Goal: Communication & Community: Answer question/provide support

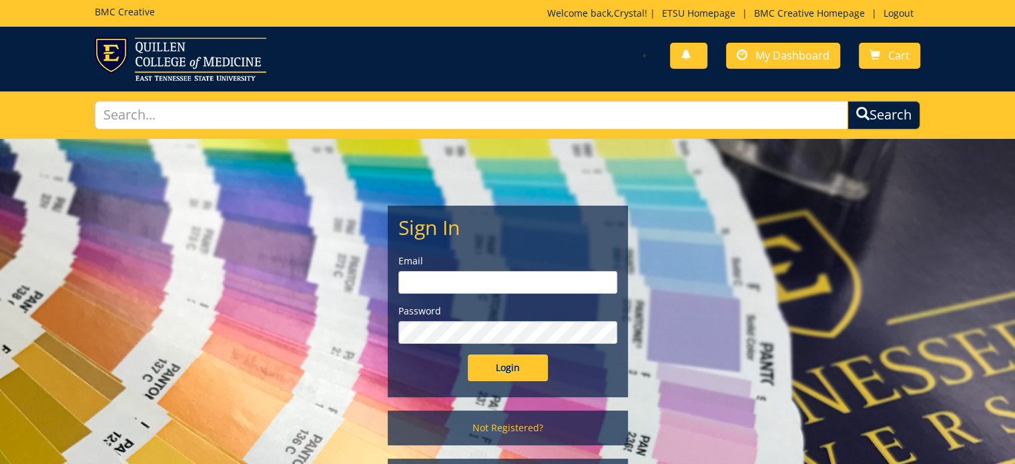
type input "[PERSON_NAME][EMAIL_ADDRESS][DOMAIN_NAME]"
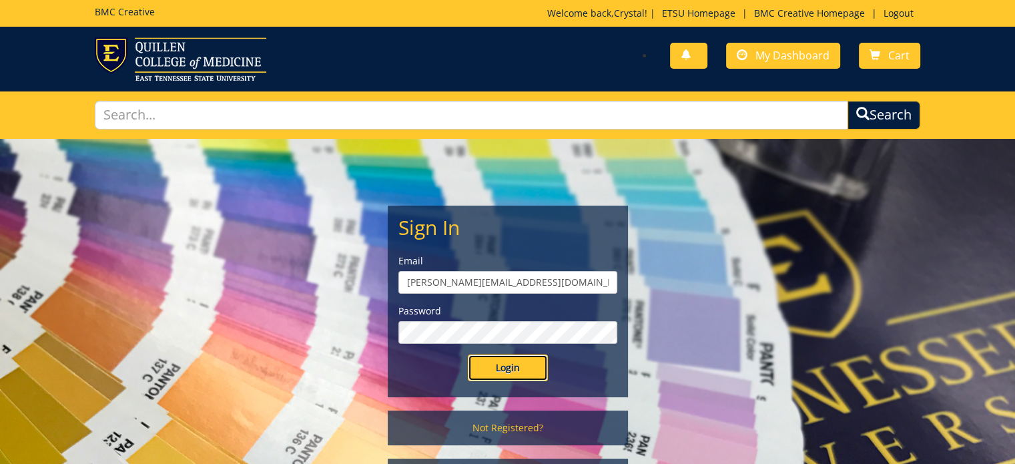
click at [501, 362] on input "Login" at bounding box center [508, 367] width 80 height 27
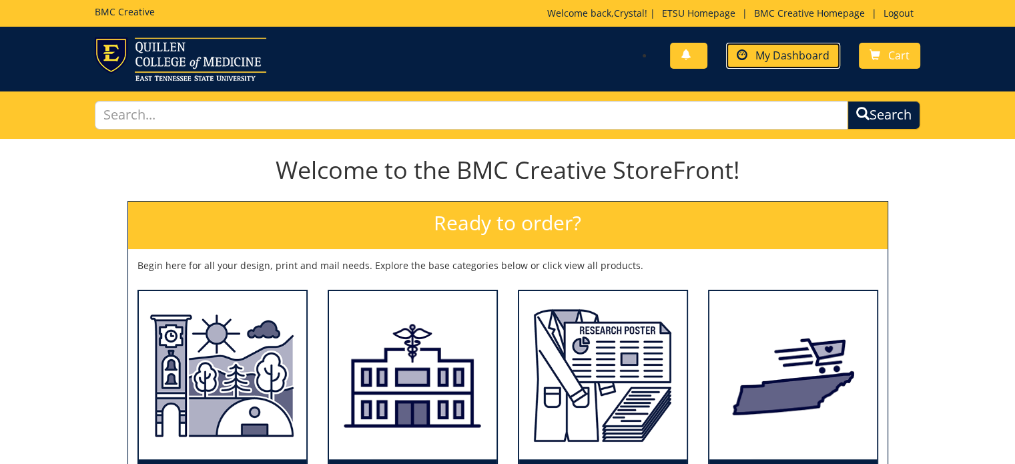
click at [784, 56] on span "My Dashboard" at bounding box center [792, 55] width 74 height 15
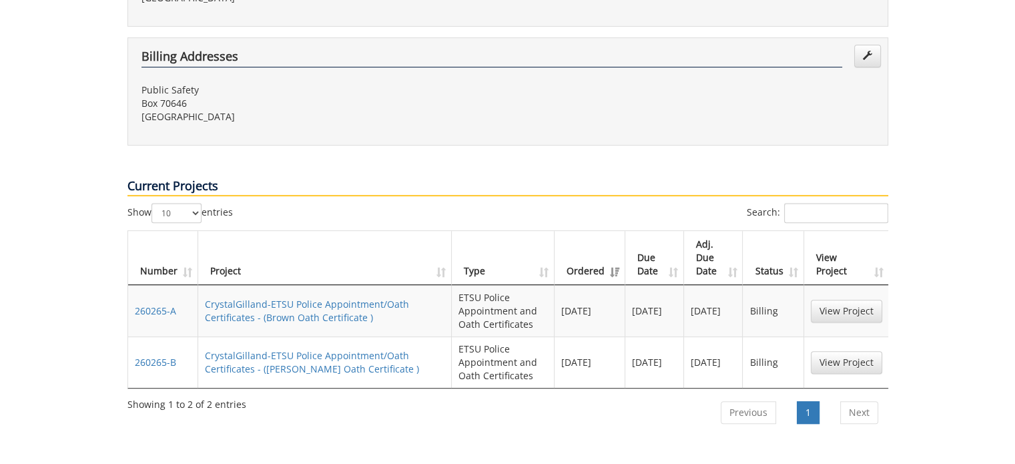
scroll to position [467, 0]
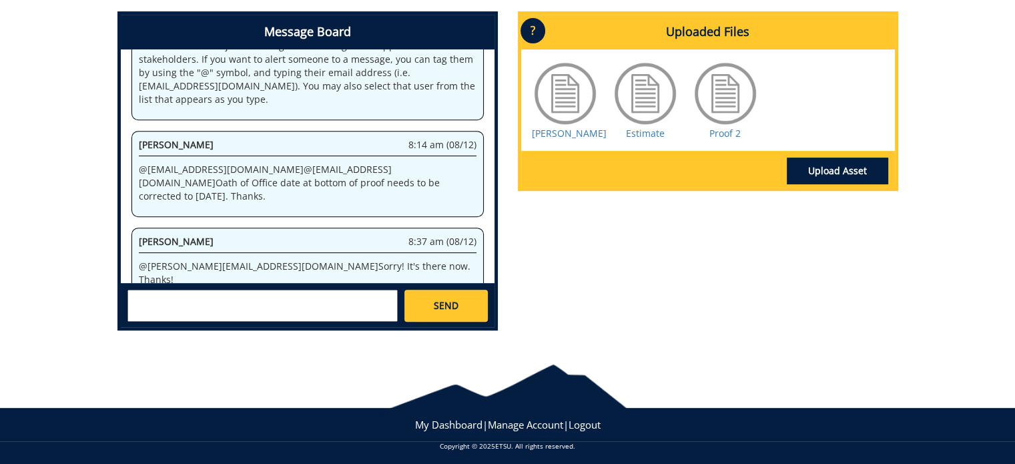
scroll to position [552, 0]
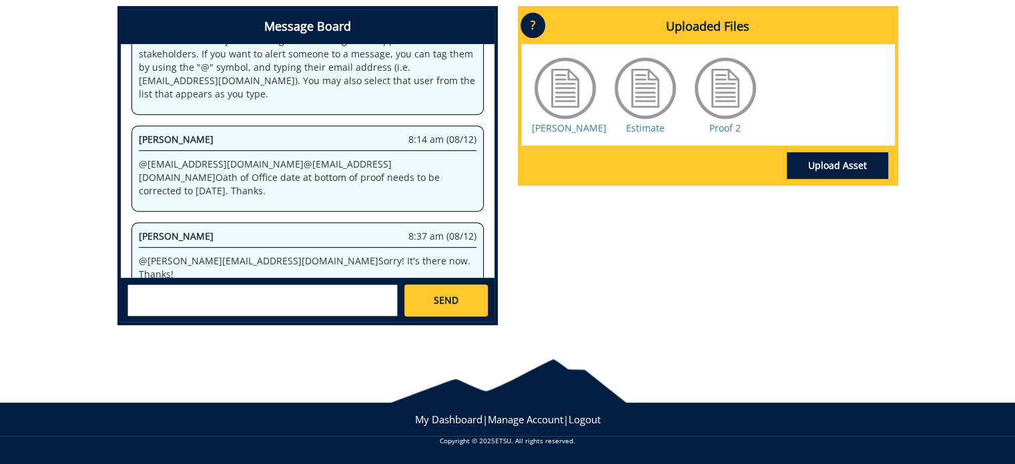
click at [278, 293] on textarea at bounding box center [262, 300] width 270 height 32
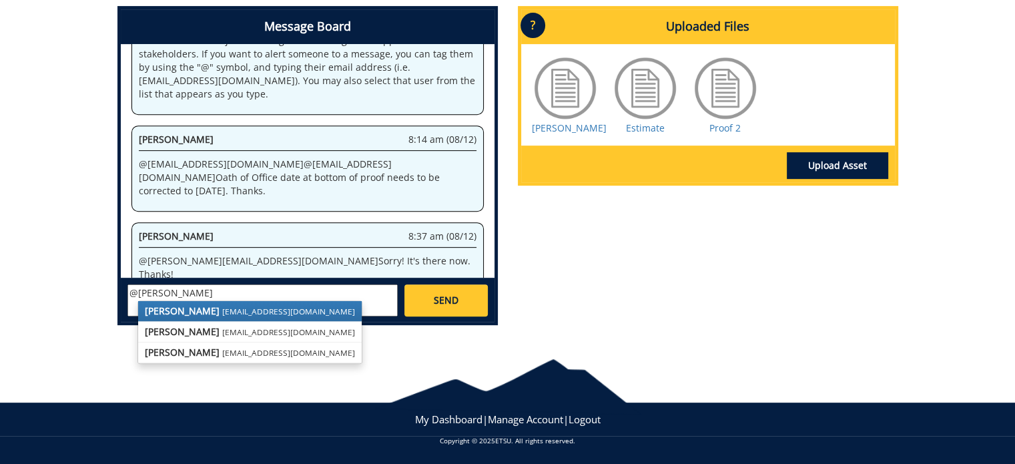
click at [239, 314] on small "[EMAIL_ADDRESS][DOMAIN_NAME]" at bounding box center [288, 311] width 133 height 11
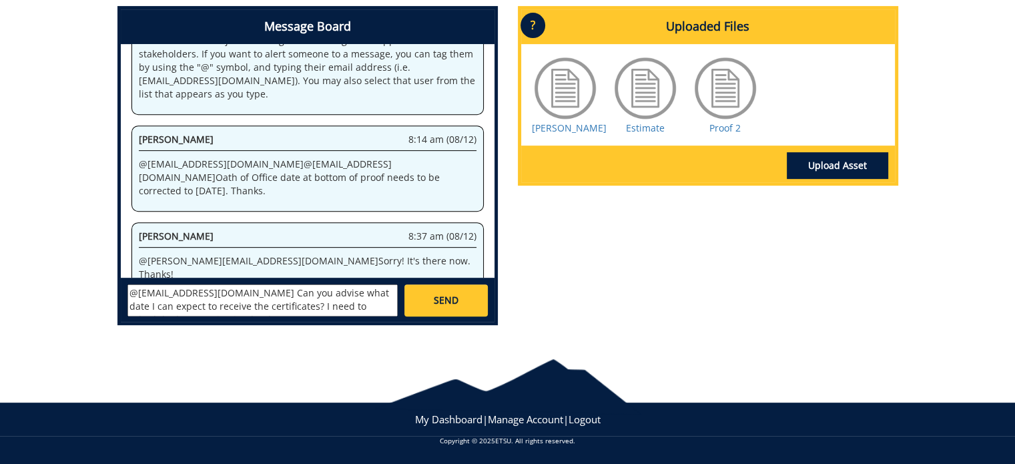
scroll to position [11, 0]
drag, startPoint x: 129, startPoint y: 290, endPoint x: 173, endPoint y: 354, distance: 77.7
type textarea "@conleyga@etsu.edu Can you advise what date I can expect to receive the certifi…"
click at [442, 300] on span "SEND" at bounding box center [446, 300] width 25 height 13
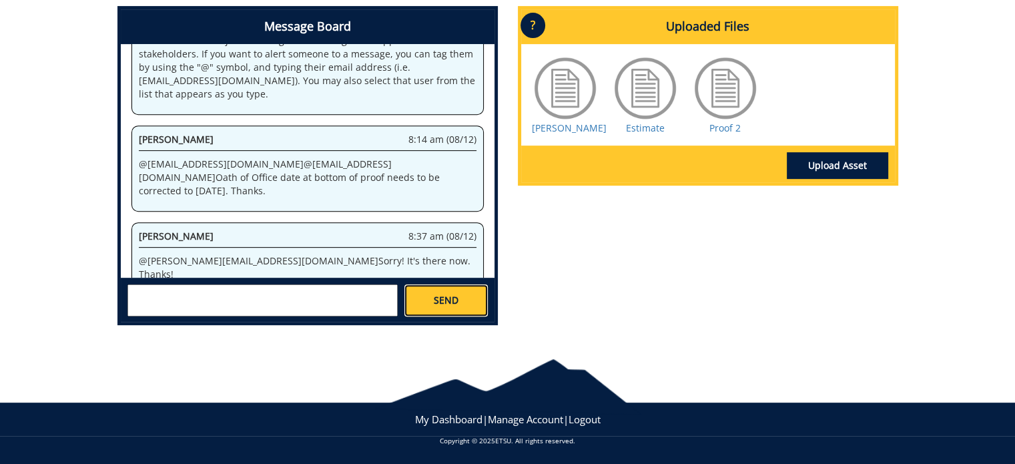
scroll to position [0, 0]
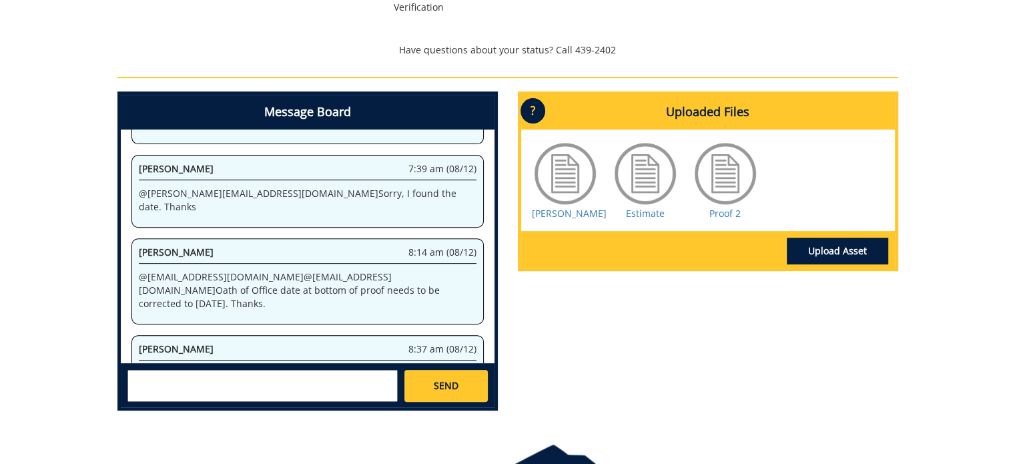
scroll to position [534, 0]
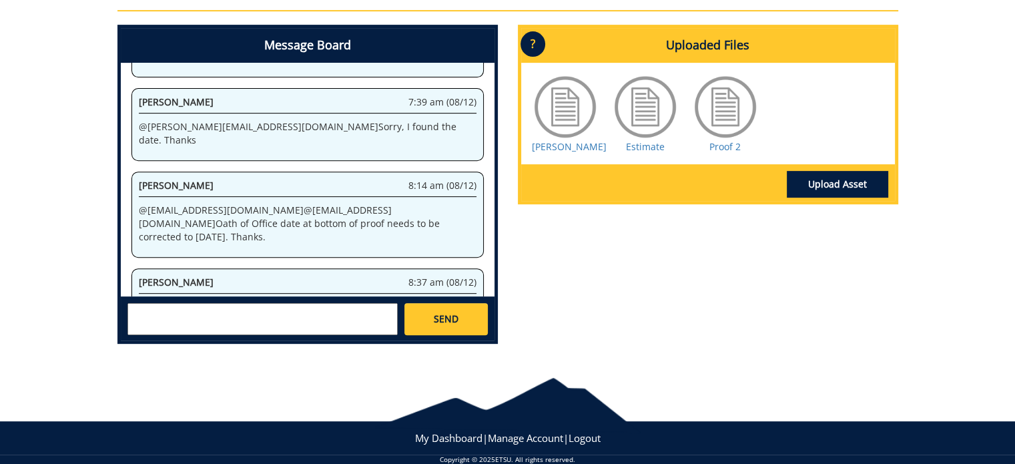
paste textarea "@conleyga@etsu.edu Can you advise what date I can expect to receive the certifi…"
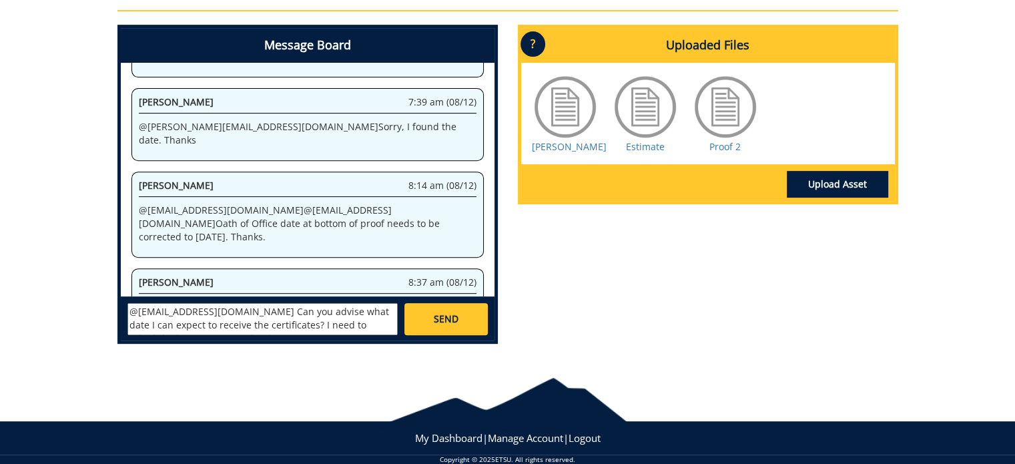
scroll to position [10, 0]
type textarea "@conleyga@etsu.edu Can you advise what date I can expect to receive the certifi…"
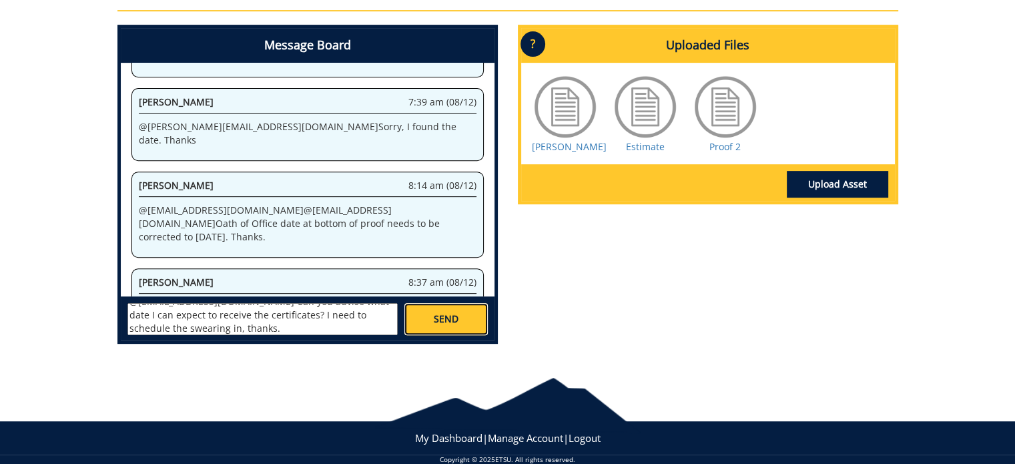
click at [443, 314] on span "SEND" at bounding box center [446, 318] width 25 height 13
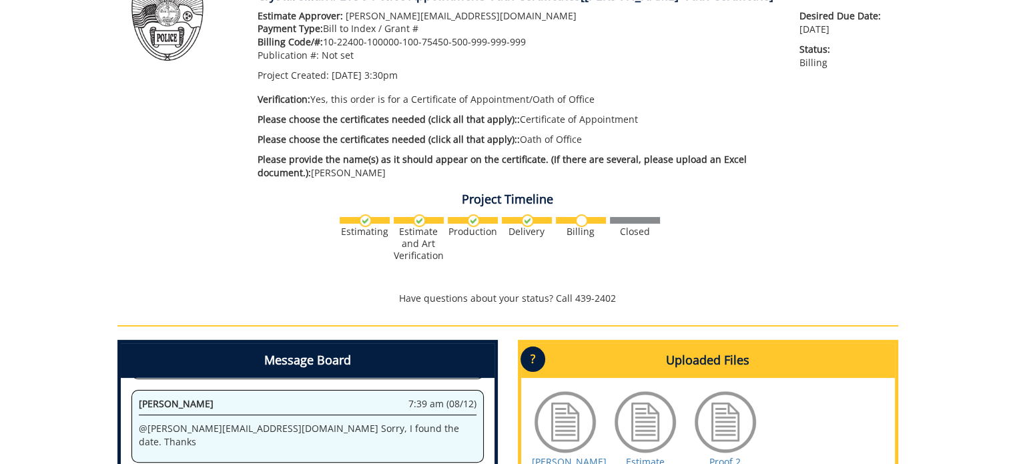
scroll to position [0, 0]
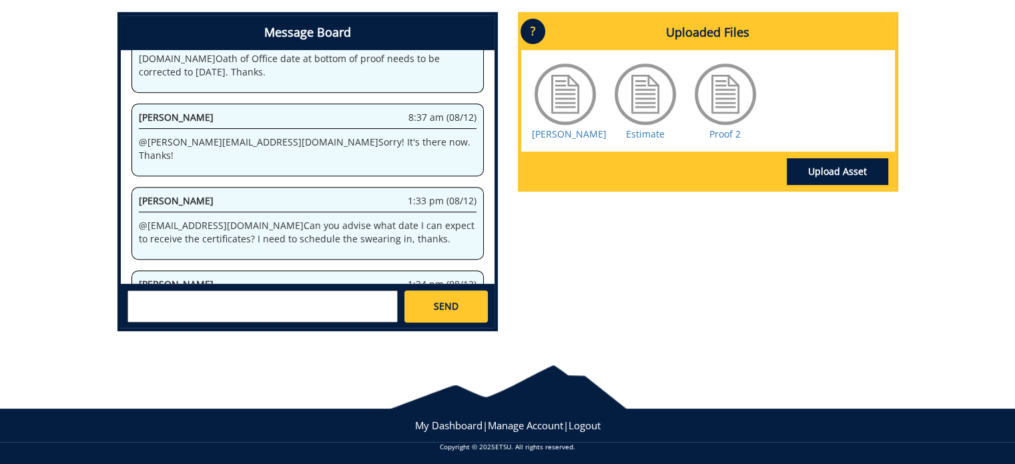
scroll to position [552, 0]
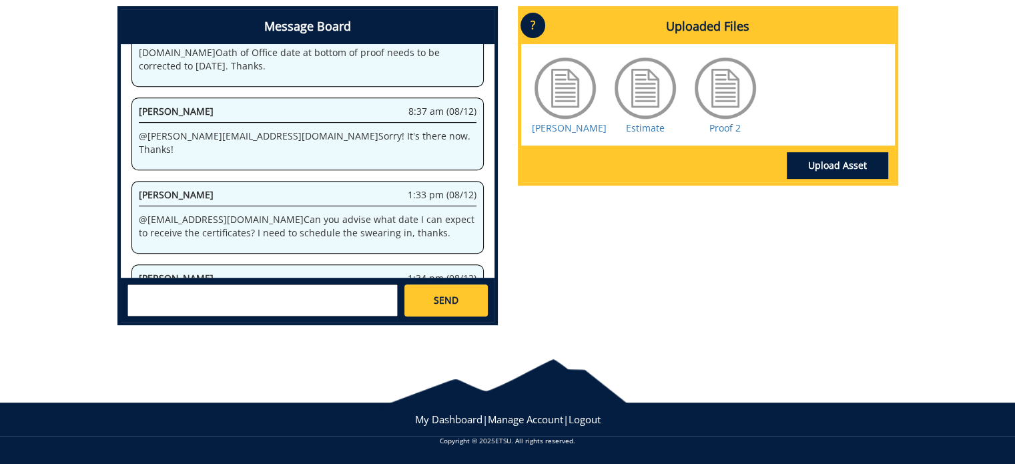
click at [211, 302] on textarea at bounding box center [262, 300] width 270 height 32
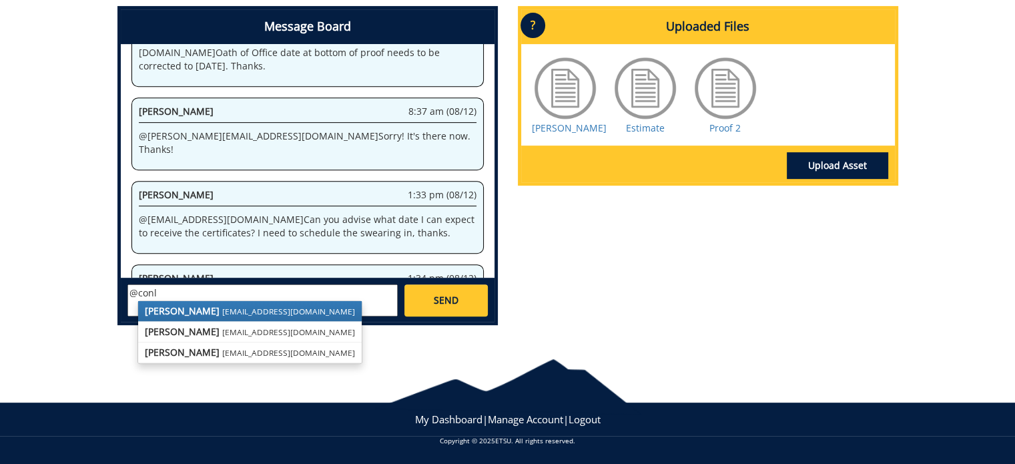
click at [222, 313] on small "[EMAIL_ADDRESS][DOMAIN_NAME]" at bounding box center [288, 311] width 133 height 11
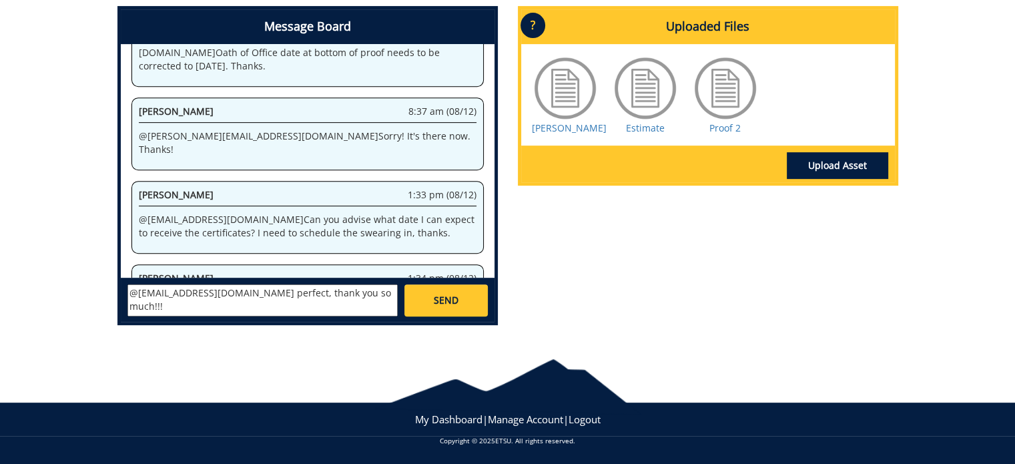
type textarea "@[EMAIL_ADDRESS][DOMAIN_NAME] perfect, thank you so much!!!"
click at [445, 296] on span "SEND" at bounding box center [446, 300] width 25 height 13
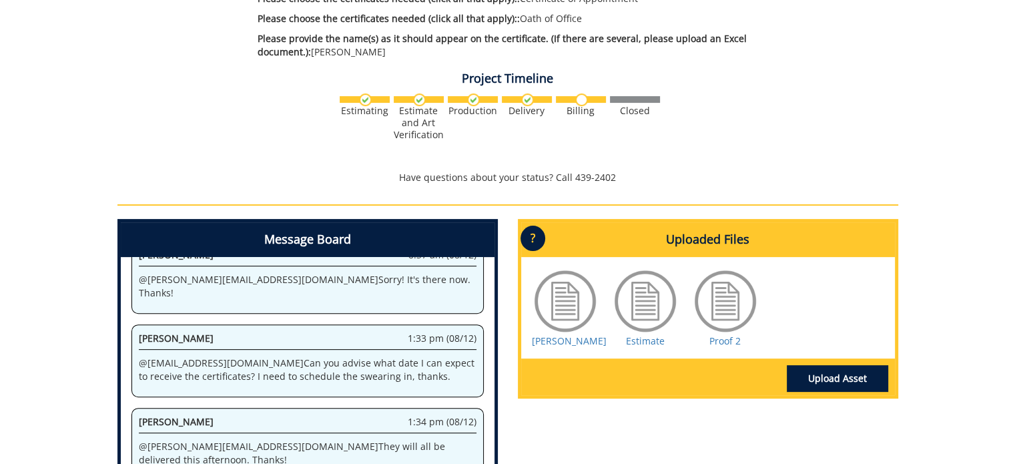
scroll to position [152, 0]
